Goal: Complete application form

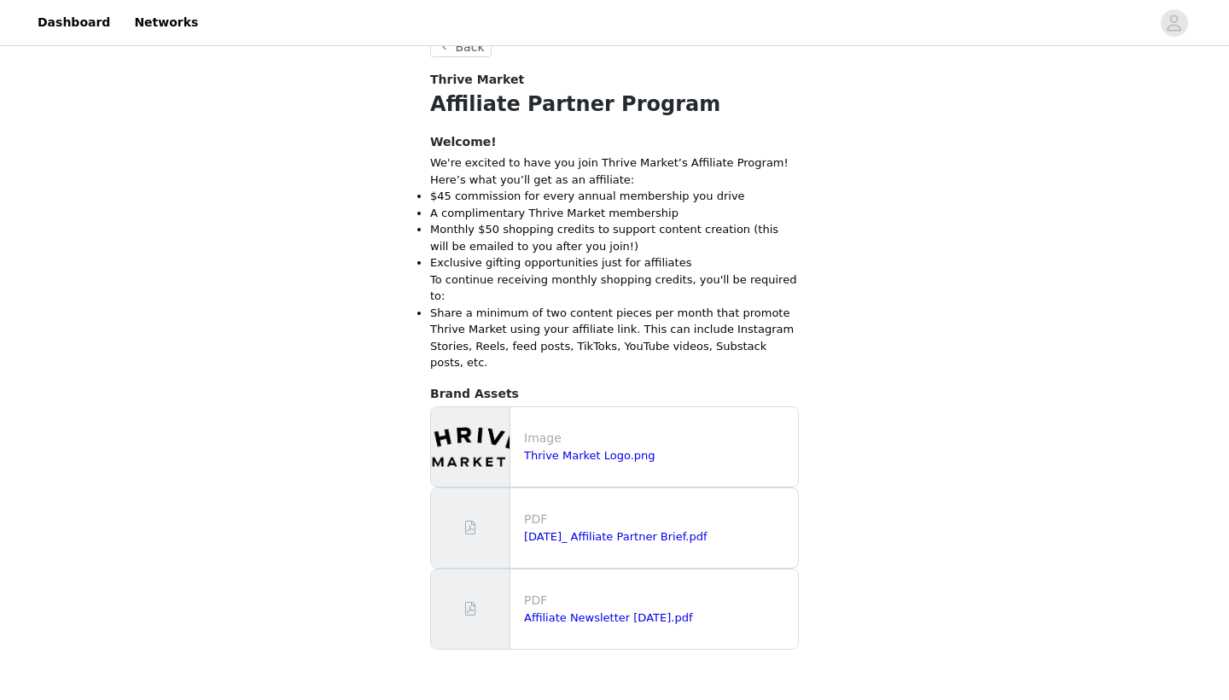
scroll to position [448, 0]
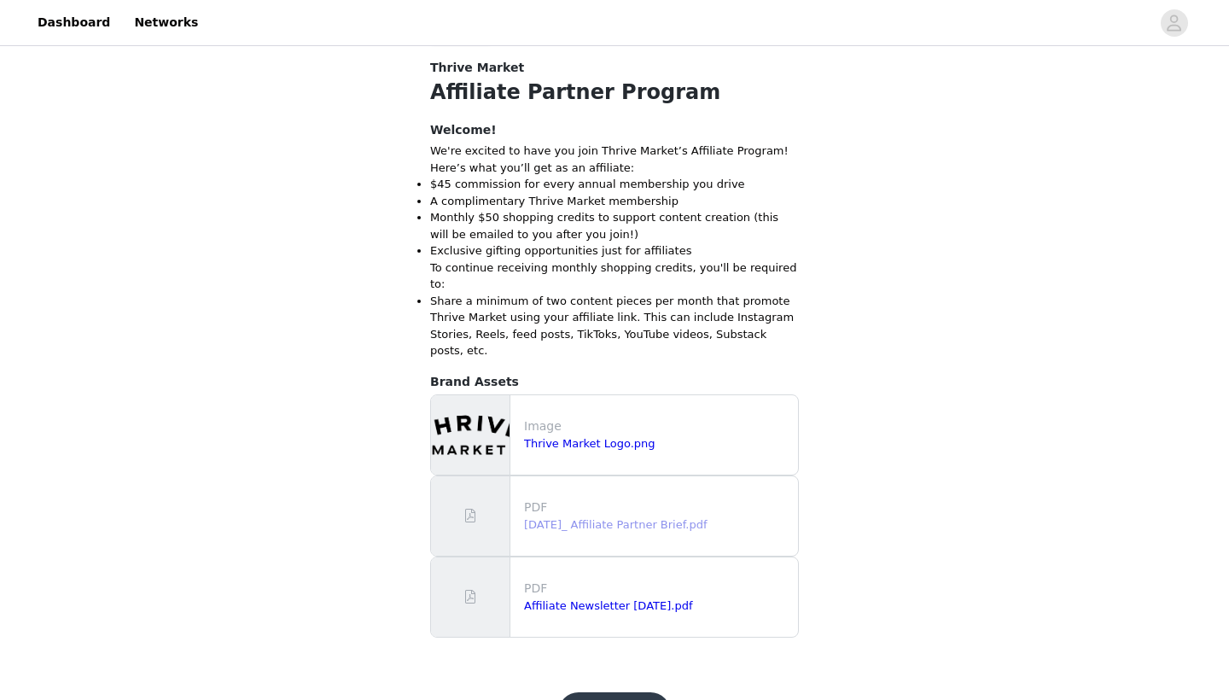
click at [569, 518] on link "September 2025_ Affiliate Partner Brief.pdf" at bounding box center [615, 524] width 183 height 13
click at [569, 599] on link "Affiliate Newsletter September 2025.pdf" at bounding box center [608, 605] width 168 height 13
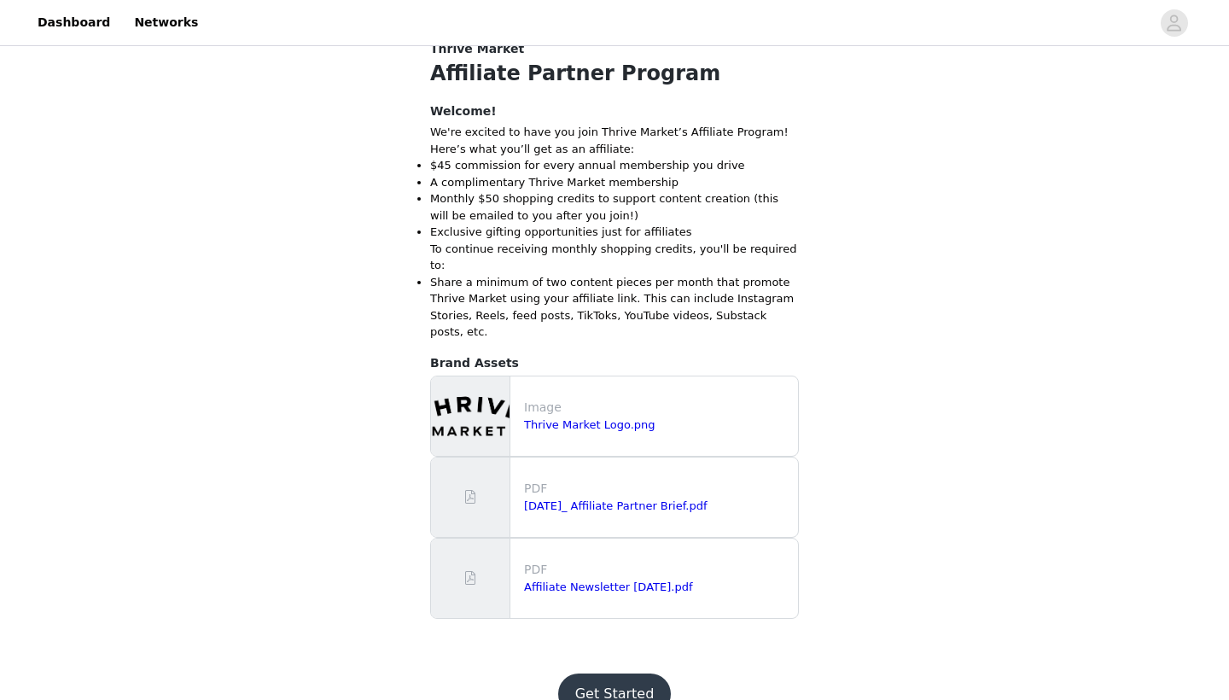
scroll to position [466, 0]
click at [614, 674] on button "Get Started" at bounding box center [615, 694] width 114 height 41
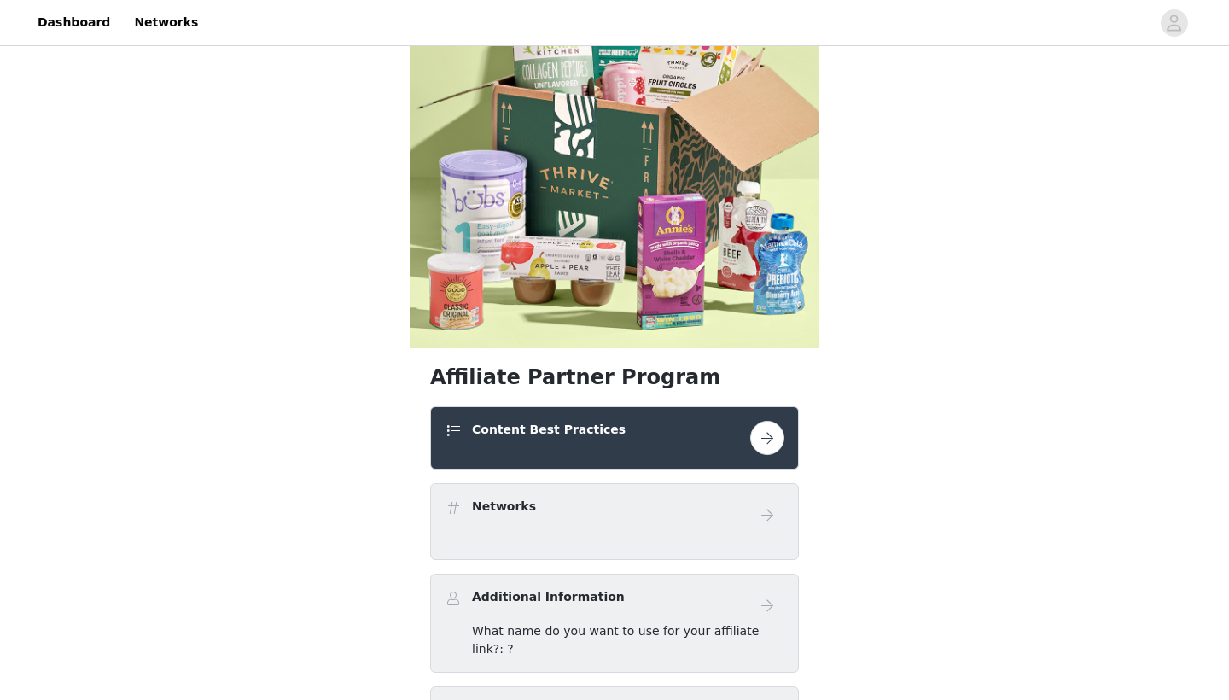
scroll to position [112, 0]
click at [767, 446] on button "button" at bounding box center [767, 437] width 34 height 34
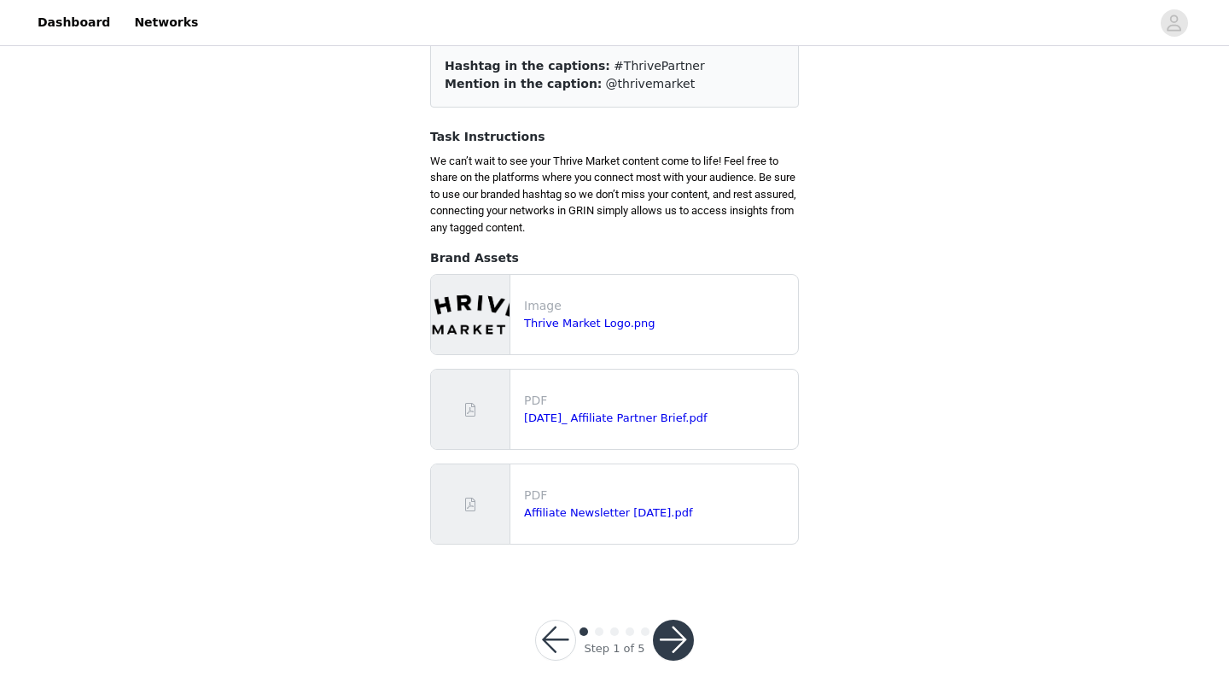
scroll to position [140, 0]
click at [673, 641] on button "button" at bounding box center [673, 640] width 41 height 41
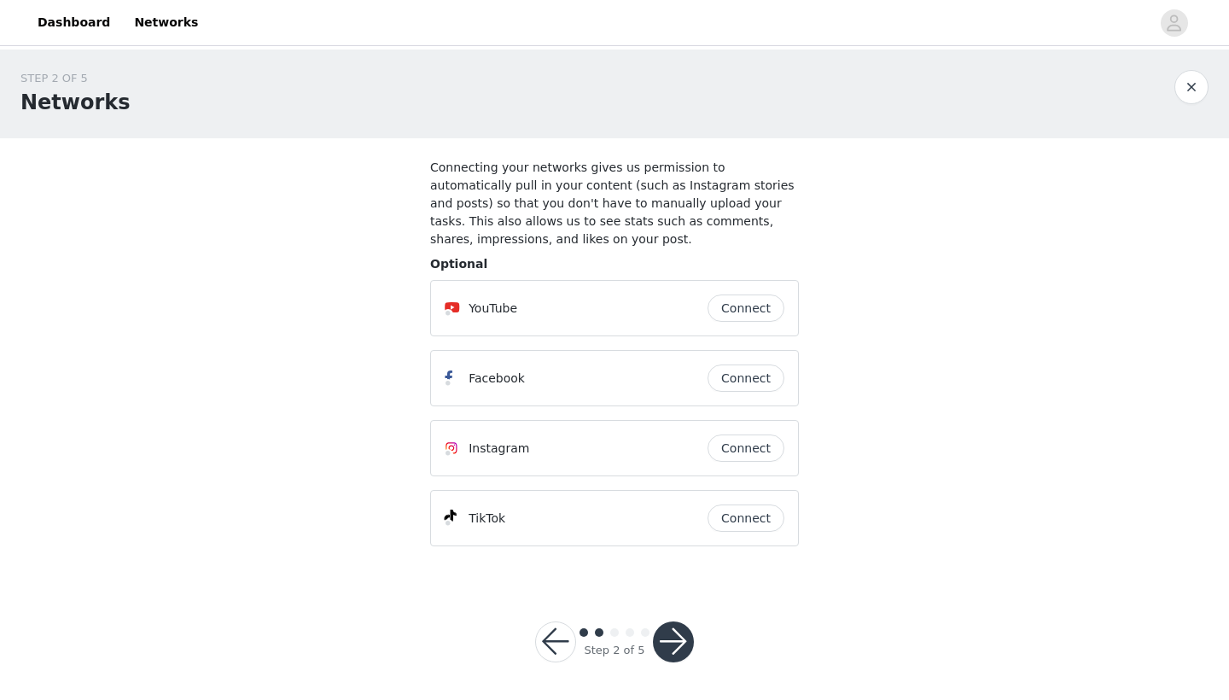
click at [749, 454] on button "Connect" at bounding box center [745, 447] width 77 height 27
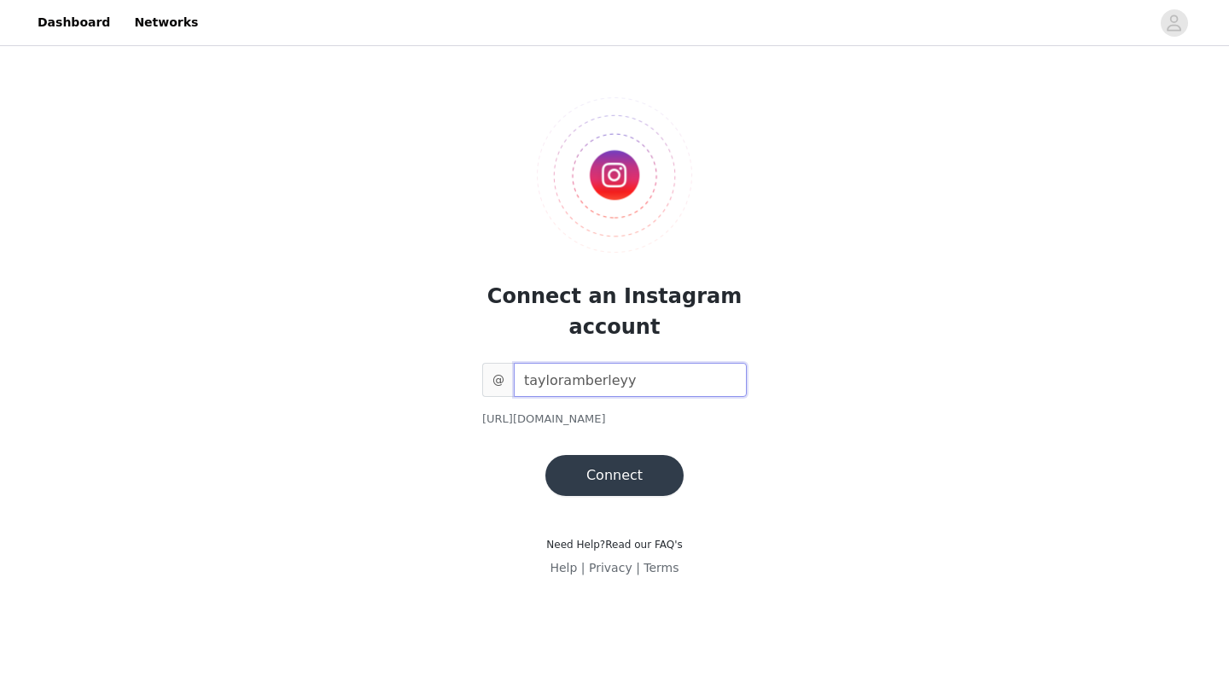
type input "tayloramberleyy"
click at [585, 475] on button "Connect" at bounding box center [614, 475] width 138 height 41
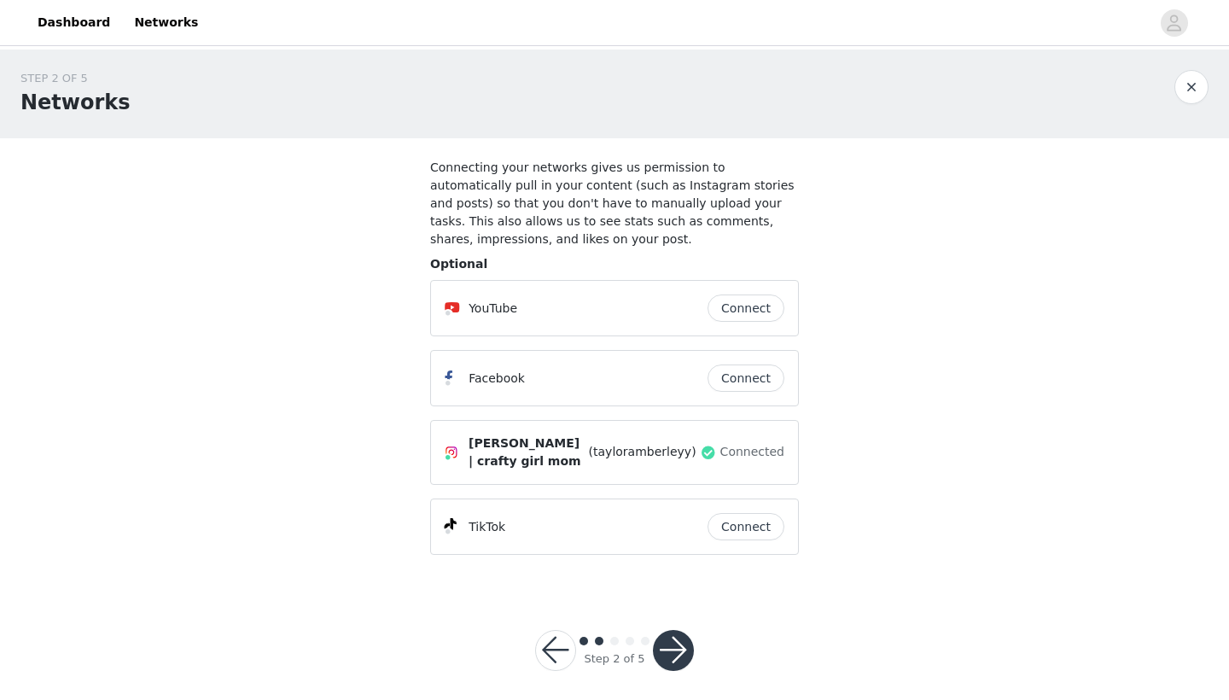
click at [750, 527] on button "Connect" at bounding box center [745, 526] width 77 height 27
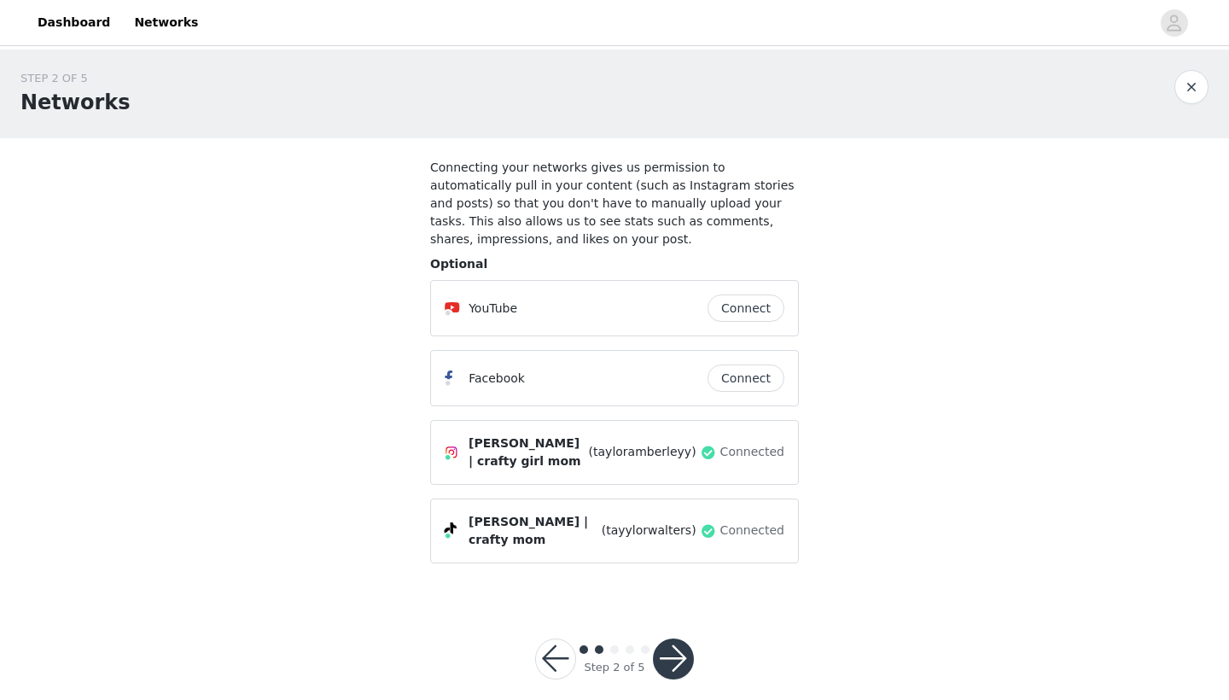
click at [669, 655] on button "button" at bounding box center [673, 658] width 41 height 41
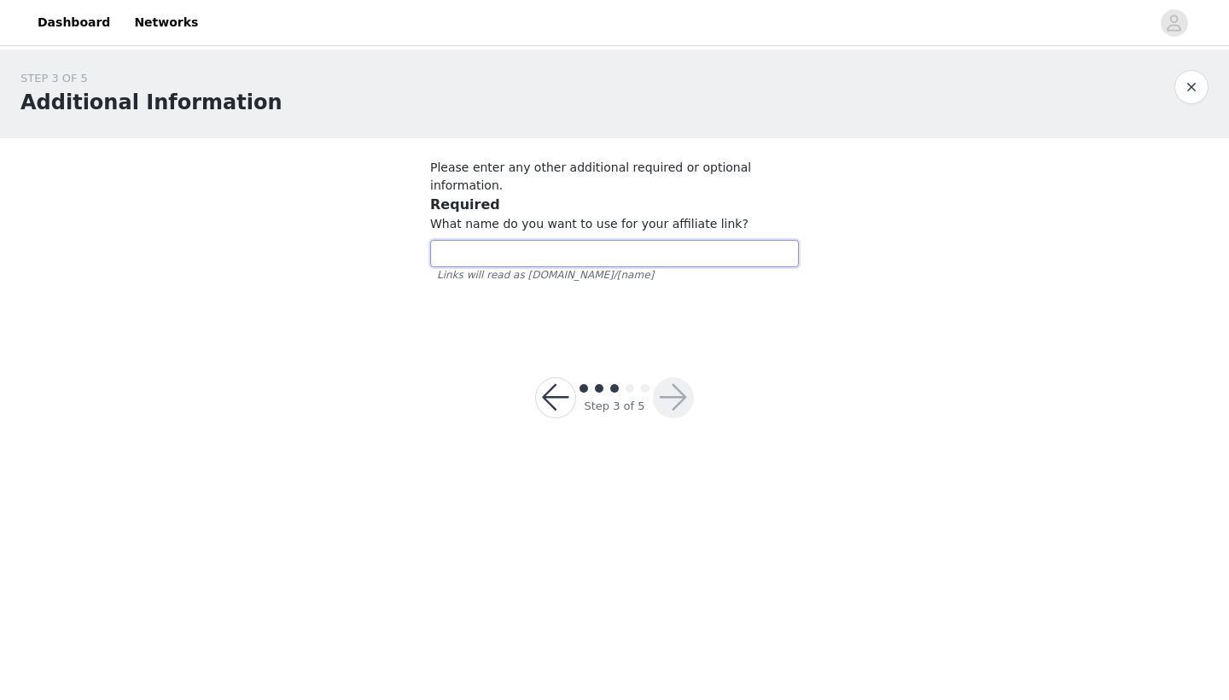
click at [454, 245] on input "text" at bounding box center [614, 253] width 369 height 27
type input "tayloramberley"
click at [675, 377] on button "button" at bounding box center [673, 397] width 41 height 41
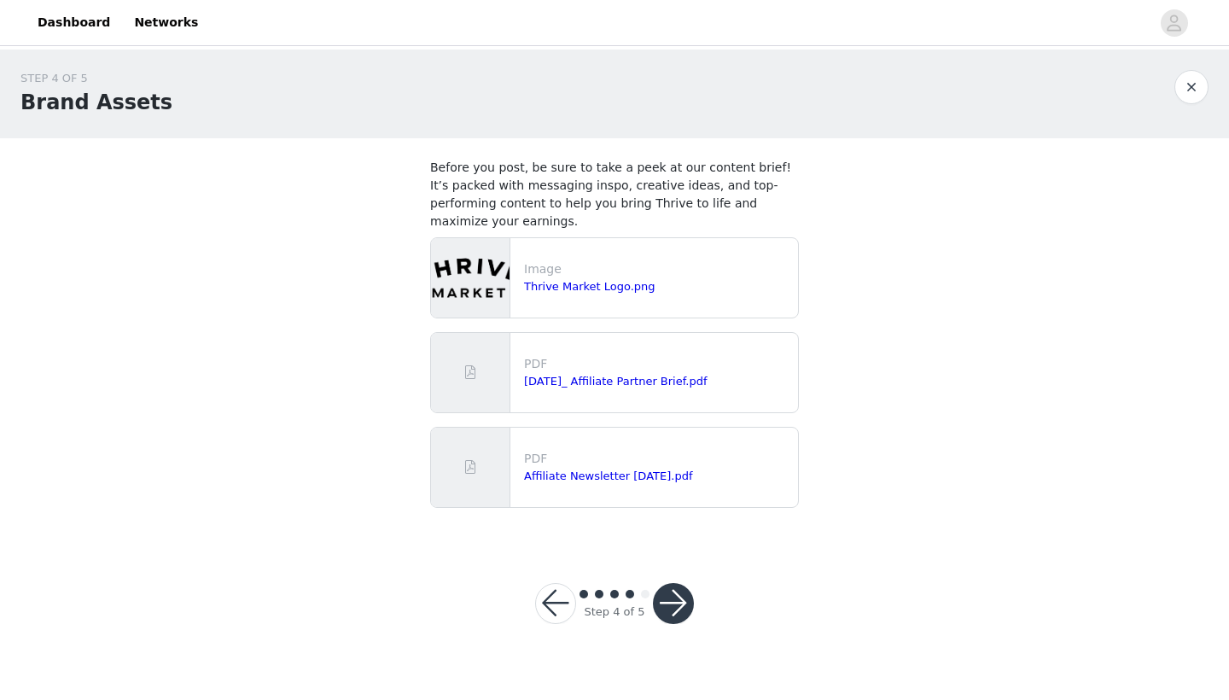
click at [672, 609] on button "button" at bounding box center [673, 603] width 41 height 41
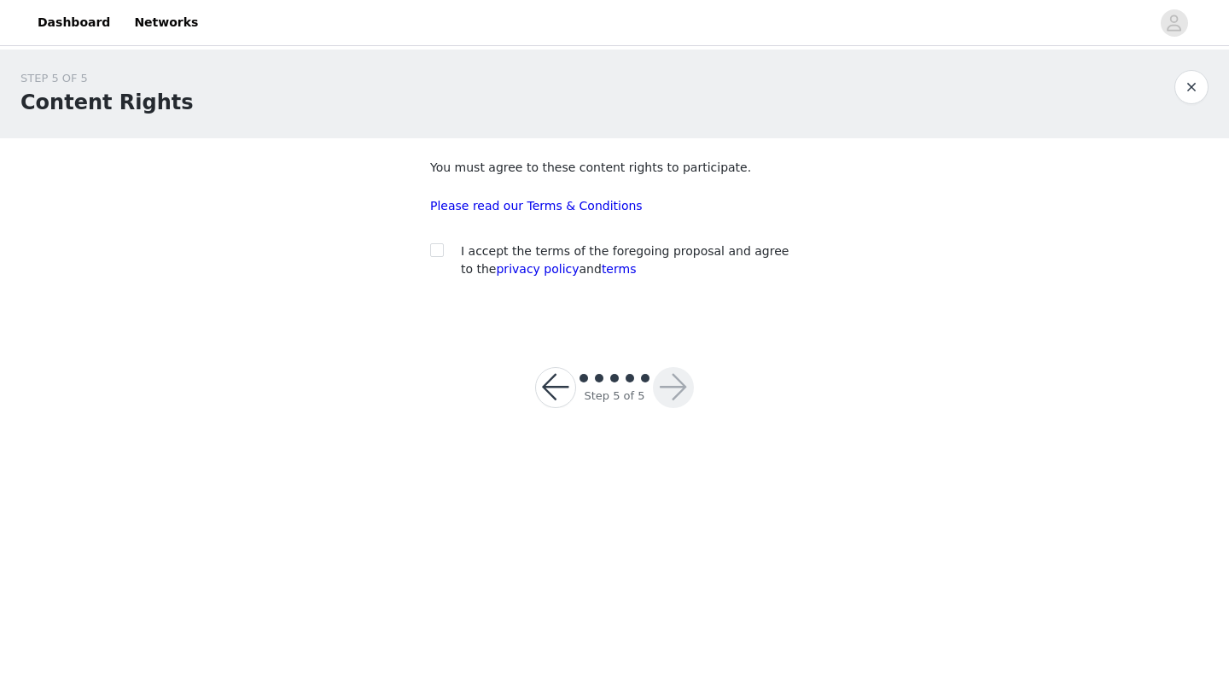
click at [558, 383] on button "button" at bounding box center [555, 387] width 41 height 41
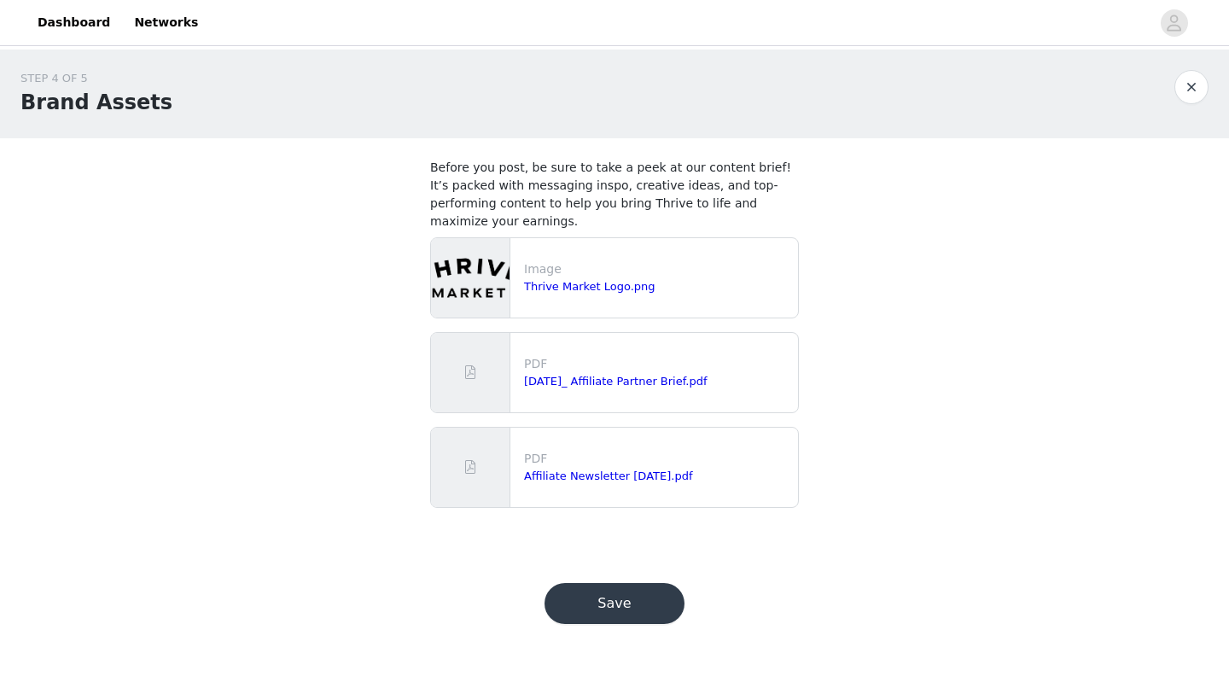
click at [627, 598] on button "Save" at bounding box center [614, 603] width 140 height 41
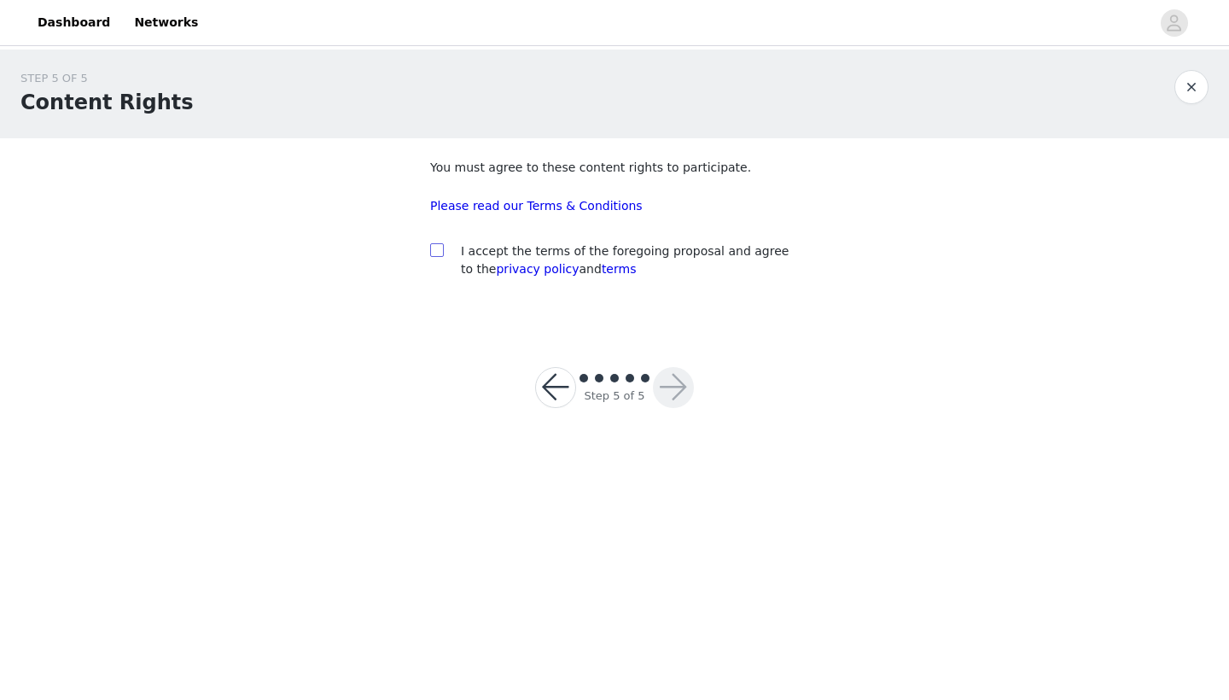
click at [440, 251] on input "checkbox" at bounding box center [436, 249] width 12 height 12
checkbox input "true"
click at [685, 380] on button "button" at bounding box center [673, 387] width 41 height 41
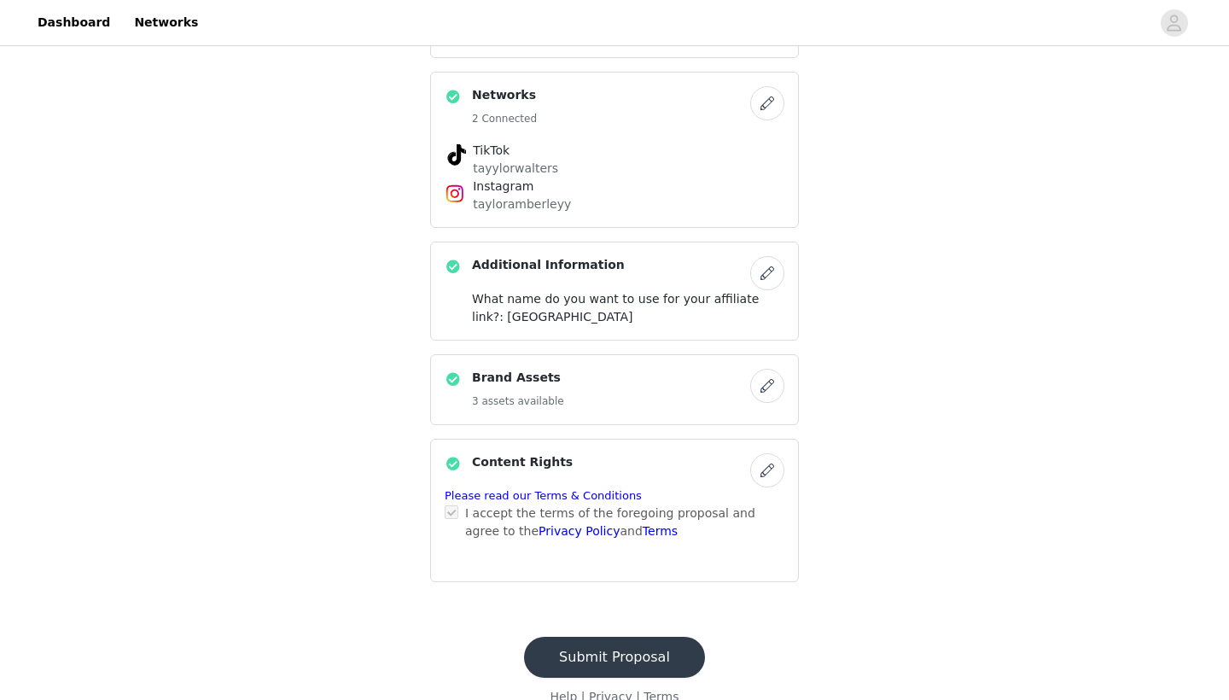
scroll to position [546, 0]
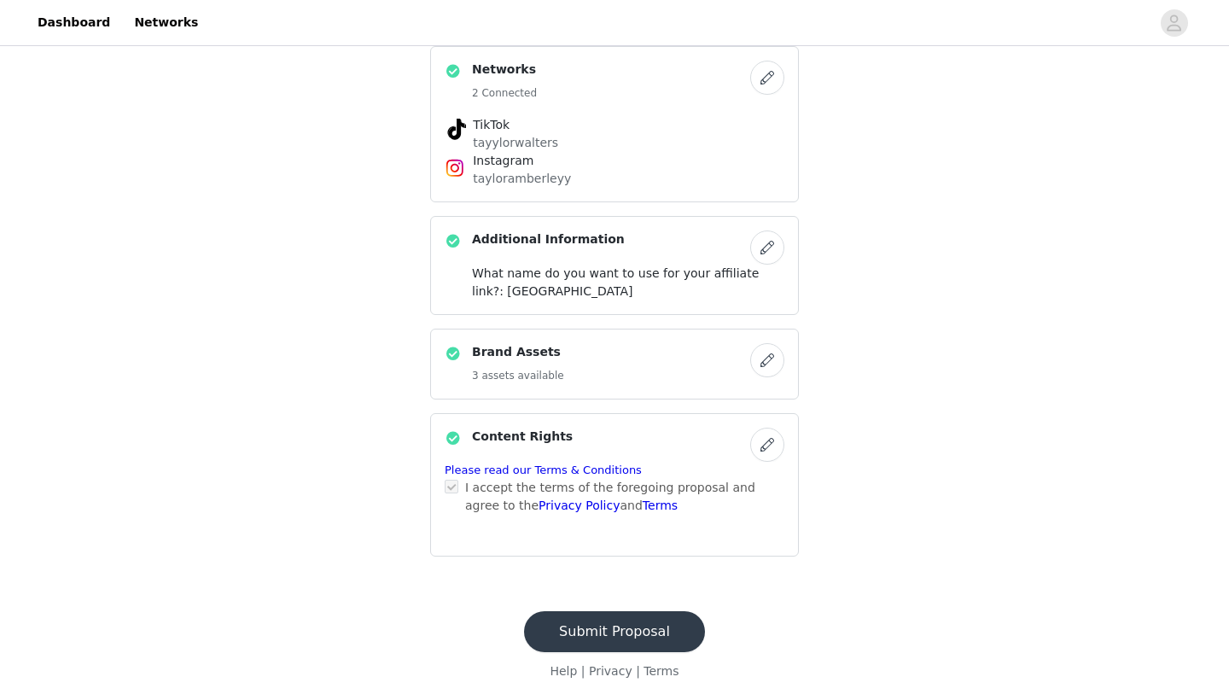
click at [604, 635] on button "Submit Proposal" at bounding box center [614, 631] width 181 height 41
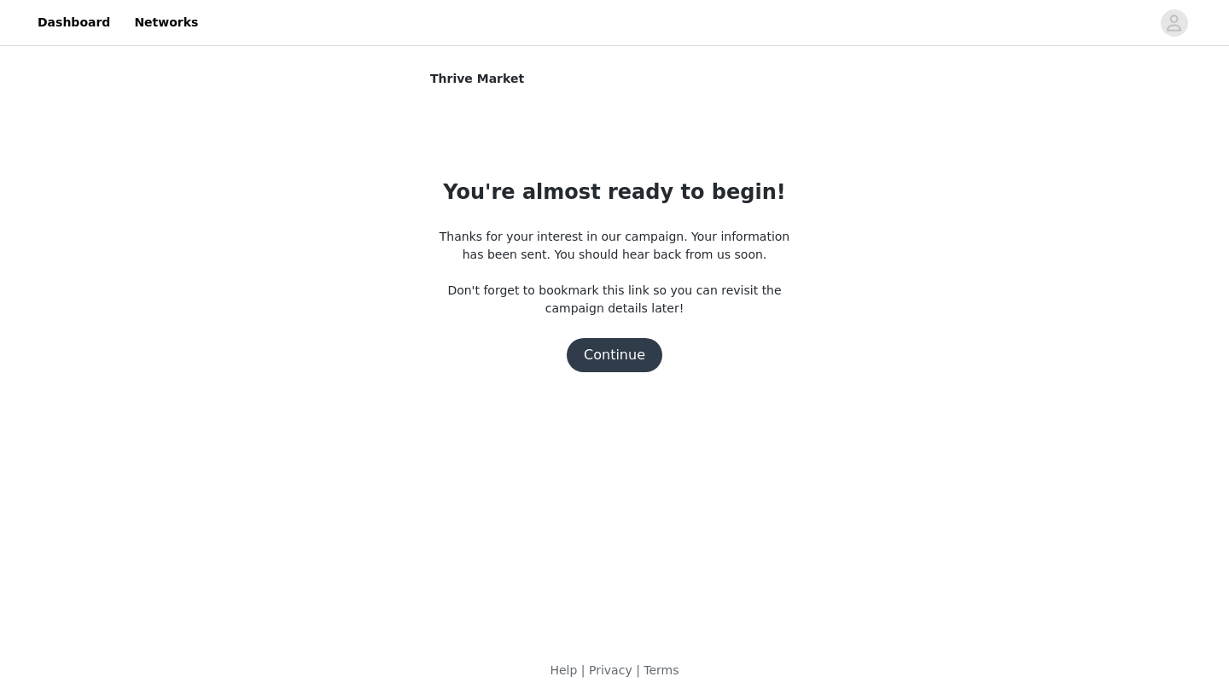
scroll to position [0, 0]
click at [634, 361] on button "Continue" at bounding box center [615, 355] width 96 height 34
